Goal: Information Seeking & Learning: Learn about a topic

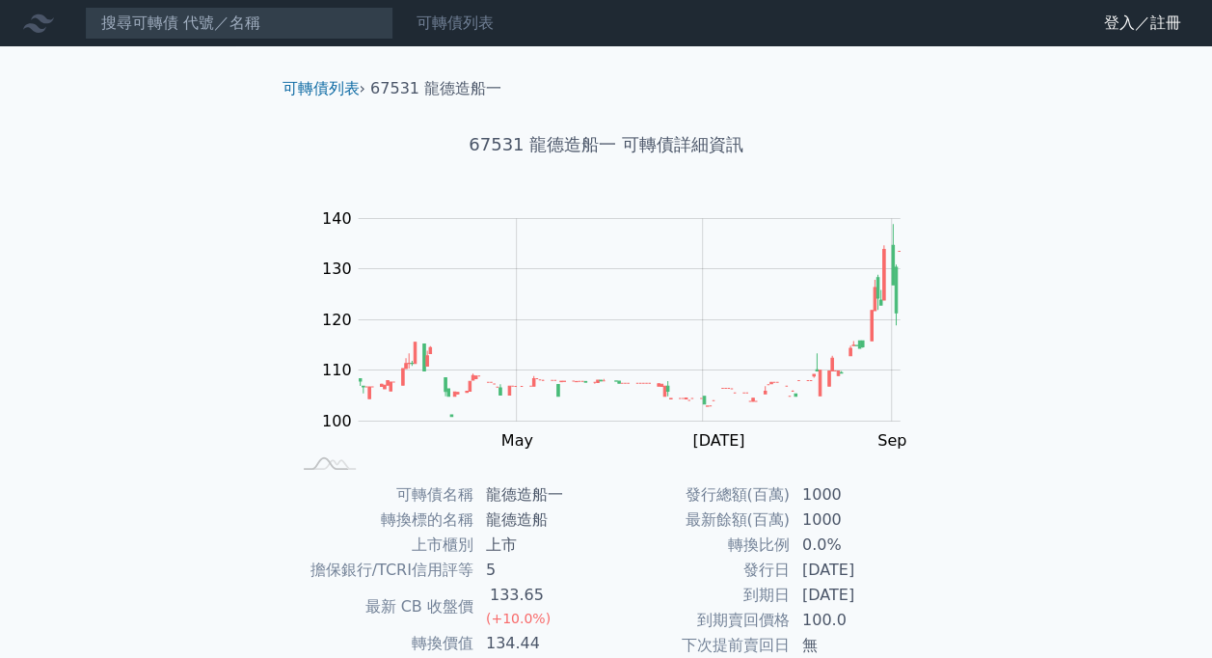
click at [447, 21] on link "可轉債列表" at bounding box center [455, 22] width 77 height 18
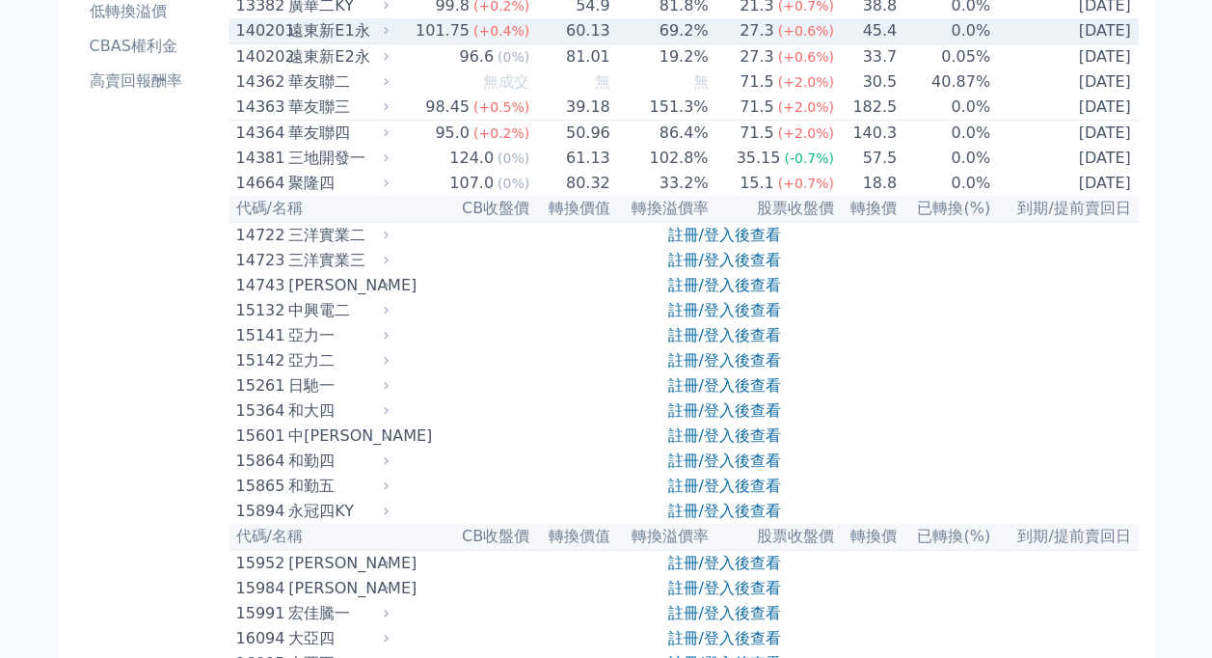
scroll to position [386, 0]
